Goal: Task Accomplishment & Management: Manage account settings

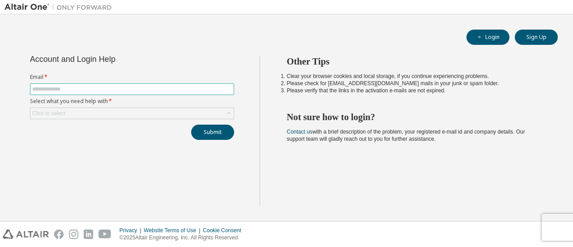
click at [189, 88] on input "text" at bounding box center [132, 89] width 200 height 7
type input "**********"
click at [501, 39] on button "Login" at bounding box center [488, 37] width 43 height 15
click at [154, 92] on input "text" at bounding box center [132, 89] width 200 height 7
type input "**********"
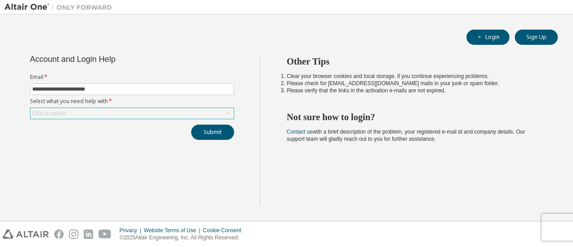
click at [156, 112] on div "Click to select" at bounding box center [131, 113] width 203 height 11
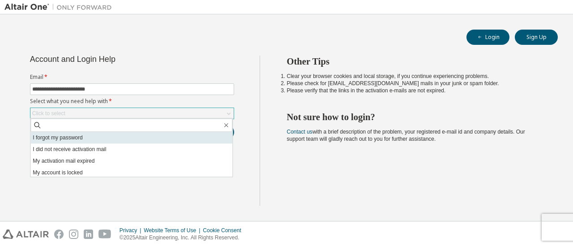
click at [142, 141] on li "I forgot my password" at bounding box center [131, 138] width 202 height 12
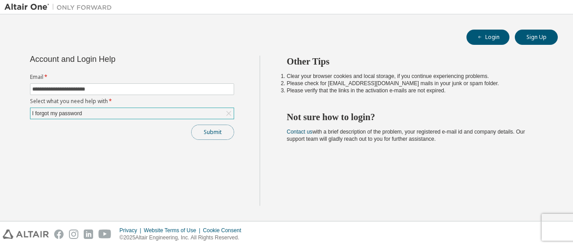
click at [218, 128] on button "Submit" at bounding box center [212, 131] width 43 height 15
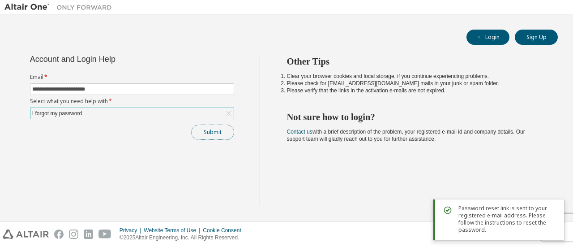
click at [227, 125] on button "Submit" at bounding box center [212, 131] width 43 height 15
click at [227, 126] on button "Submit" at bounding box center [212, 131] width 43 height 15
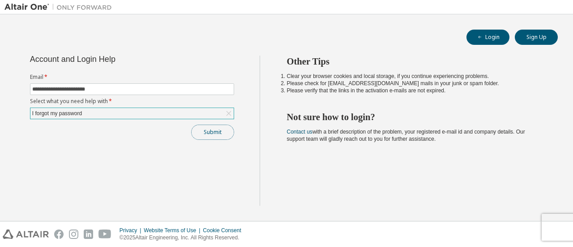
click at [223, 130] on button "Submit" at bounding box center [212, 131] width 43 height 15
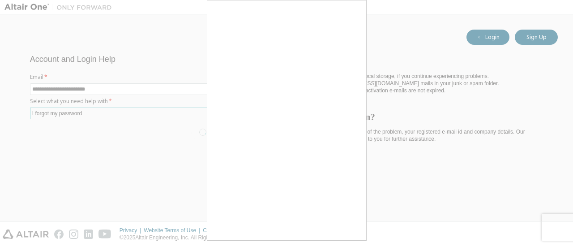
click at [426, 101] on div at bounding box center [286, 123] width 573 height 247
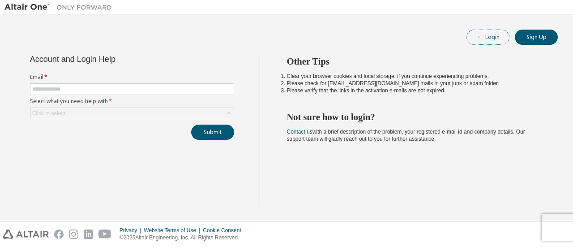
click at [508, 39] on button "Login" at bounding box center [488, 37] width 43 height 15
click at [204, 85] on span at bounding box center [132, 89] width 204 height 12
click at [205, 87] on input "text" at bounding box center [132, 89] width 200 height 7
type input "**********"
click at [172, 115] on div "Click to select" at bounding box center [131, 113] width 203 height 11
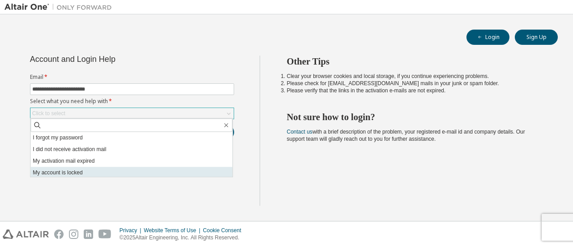
click at [108, 168] on li "My account is locked" at bounding box center [131, 173] width 202 height 12
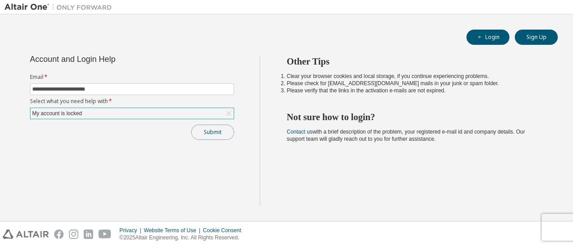
click at [209, 134] on button "Submit" at bounding box center [212, 131] width 43 height 15
click at [220, 134] on button "Submit" at bounding box center [212, 131] width 43 height 15
